Goal: Task Accomplishment & Management: Complete application form

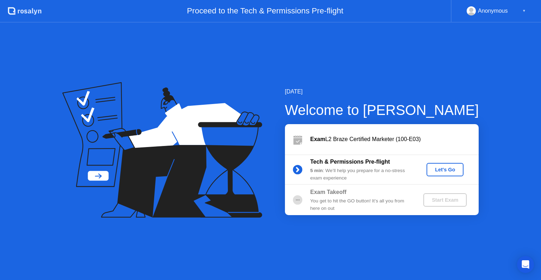
click at [445, 169] on div "Let's Go" at bounding box center [445, 170] width 31 height 6
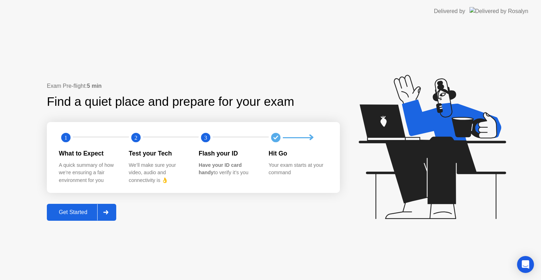
click at [78, 214] on div "Get Started" at bounding box center [73, 212] width 48 height 6
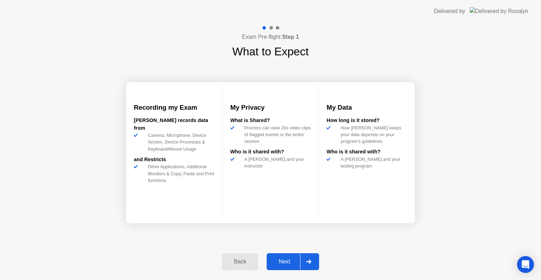
click at [289, 261] on div "Next" at bounding box center [284, 261] width 31 height 6
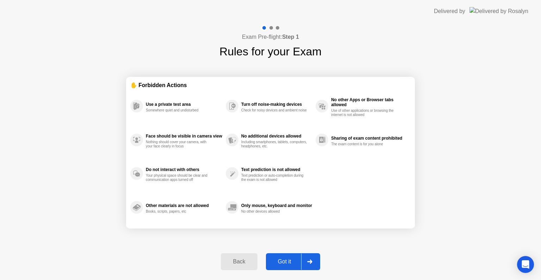
click at [289, 261] on div "Got it" at bounding box center [284, 261] width 33 height 6
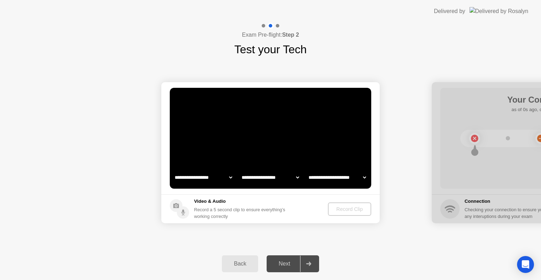
select select "**********"
select select "*******"
click at [348, 207] on div "Record Clip" at bounding box center [350, 209] width 38 height 6
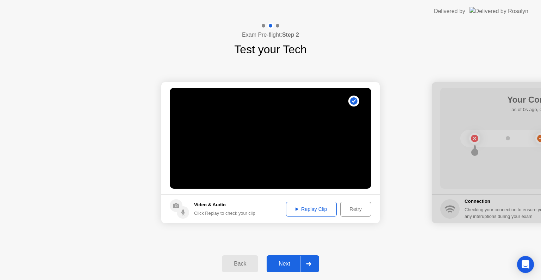
click at [324, 214] on button "Replay Clip" at bounding box center [311, 209] width 51 height 15
click at [282, 264] on div "Next" at bounding box center [284, 264] width 31 height 6
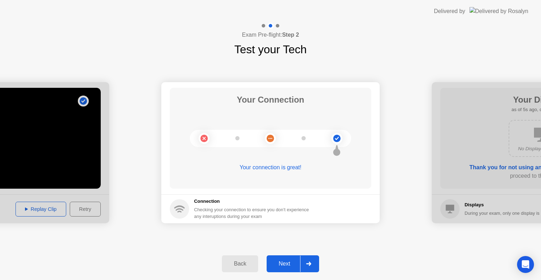
click at [289, 262] on div "Next" at bounding box center [284, 264] width 31 height 6
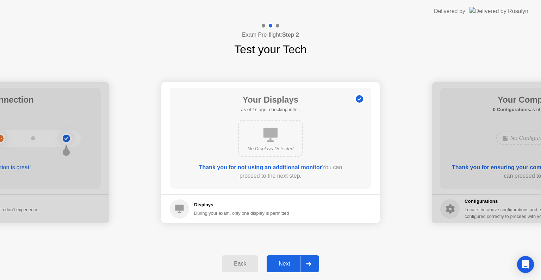
click at [285, 265] on div "Next" at bounding box center [284, 264] width 31 height 6
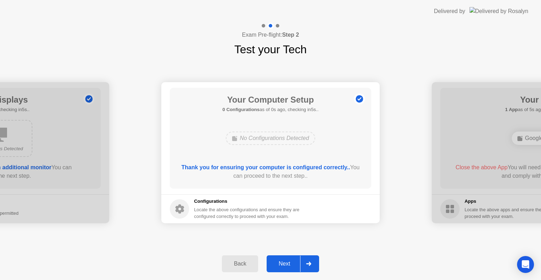
click at [285, 265] on div "Next" at bounding box center [284, 264] width 31 height 6
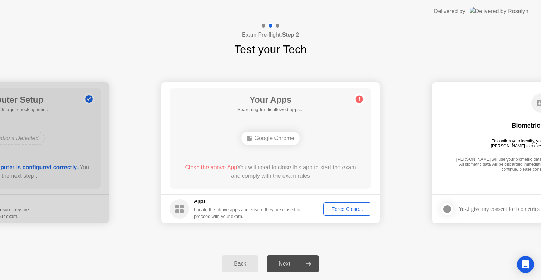
click at [348, 207] on div "Force Close..." at bounding box center [347, 209] width 43 height 6
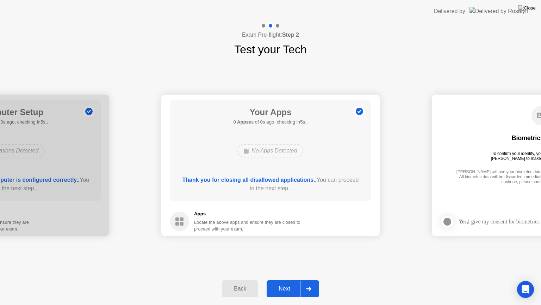
click at [288, 280] on div "Next" at bounding box center [284, 288] width 31 height 6
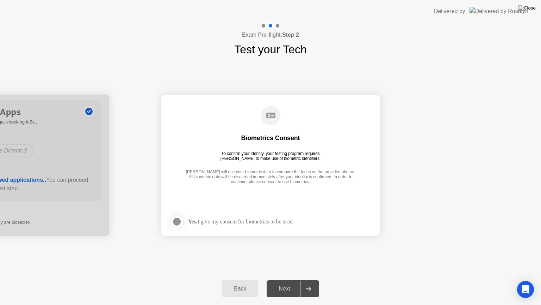
click at [261, 224] on div "Yes, I give my consent for biometrics to be used" at bounding box center [240, 221] width 105 height 7
click at [179, 222] on div at bounding box center [177, 221] width 8 height 8
click at [287, 280] on div "Next" at bounding box center [284, 288] width 31 height 6
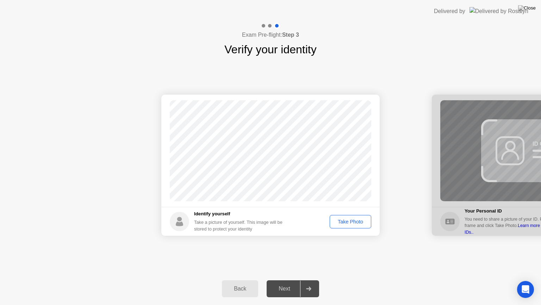
click at [353, 221] on div "Take Photo" at bounding box center [350, 222] width 37 height 6
click at [286, 280] on div "Next" at bounding box center [284, 288] width 31 height 6
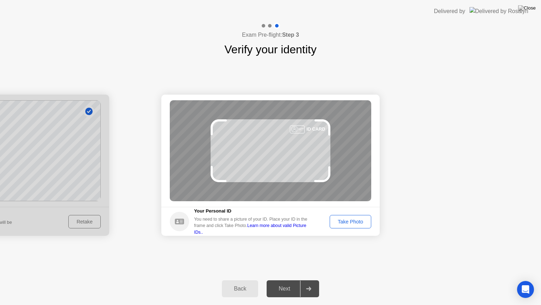
click at [346, 219] on div "Take Photo" at bounding box center [350, 222] width 37 height 6
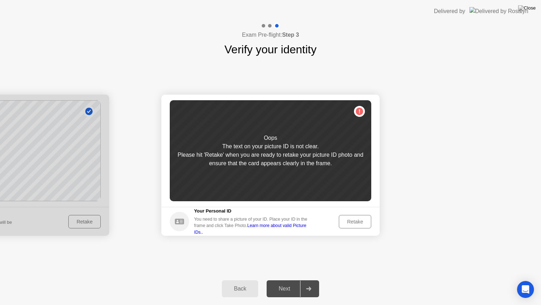
click at [346, 219] on div "Retake" at bounding box center [355, 222] width 27 height 6
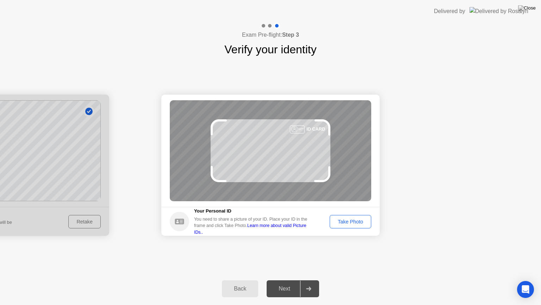
click at [346, 219] on div "Take Photo" at bounding box center [350, 222] width 37 height 6
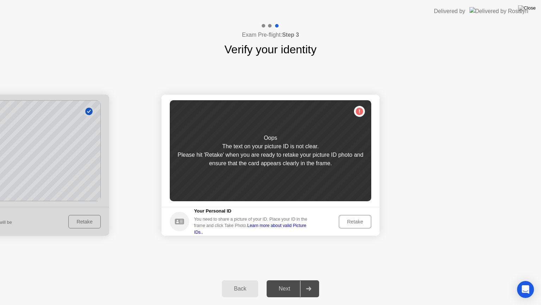
click at [346, 219] on div "Retake" at bounding box center [355, 222] width 27 height 6
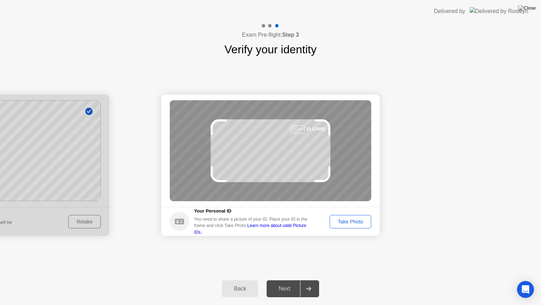
click at [346, 219] on div "Take Photo" at bounding box center [350, 222] width 37 height 6
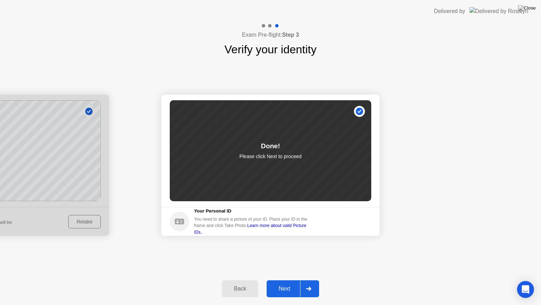
click at [288, 280] on div "Next" at bounding box center [284, 288] width 31 height 6
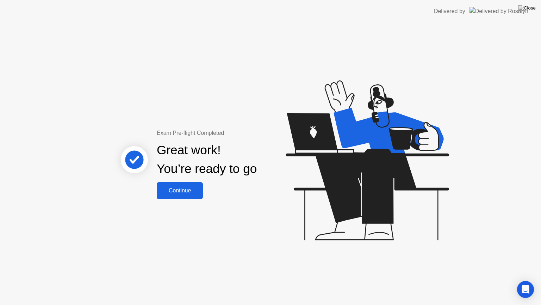
click at [189, 190] on div "Continue" at bounding box center [180, 190] width 42 height 6
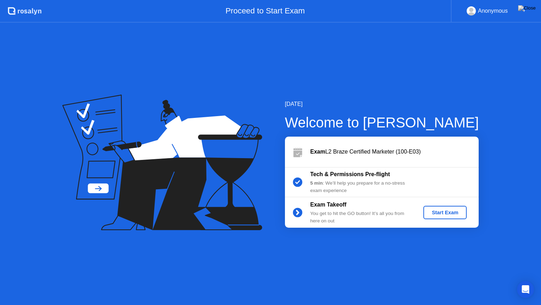
click at [439, 212] on div "Start Exam" at bounding box center [446, 212] width 38 height 6
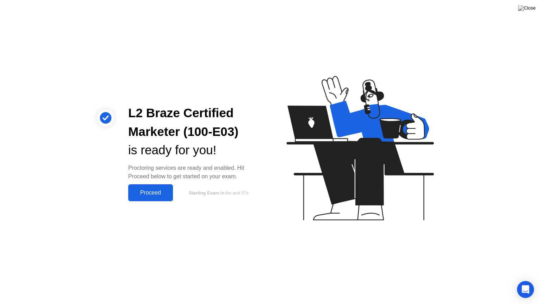
click at [148, 196] on div "Proceed" at bounding box center [150, 192] width 41 height 6
